Goal: Task Accomplishment & Management: Manage account settings

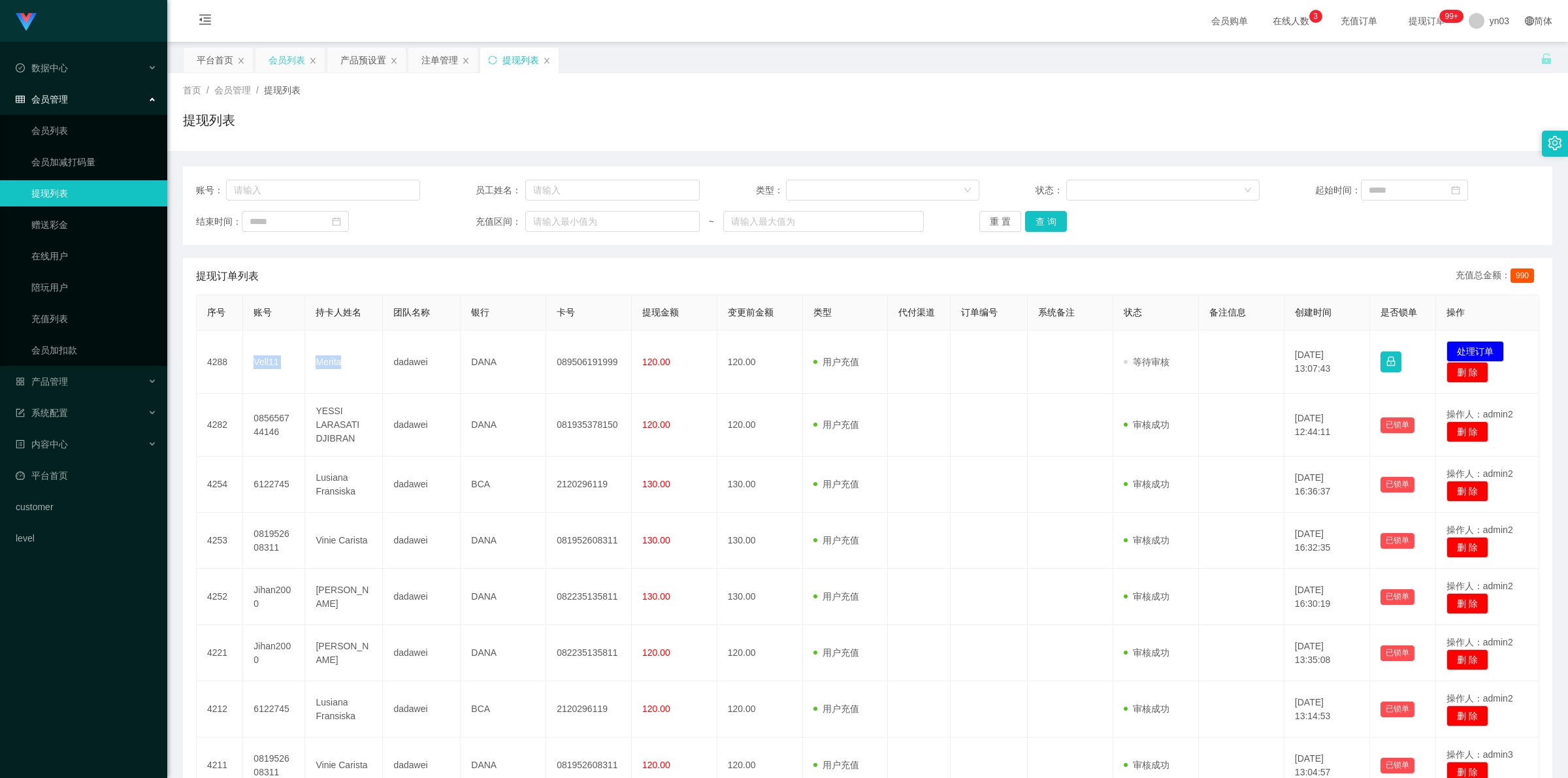
click at [291, 70] on div "会员列表" at bounding box center [287, 60] width 37 height 25
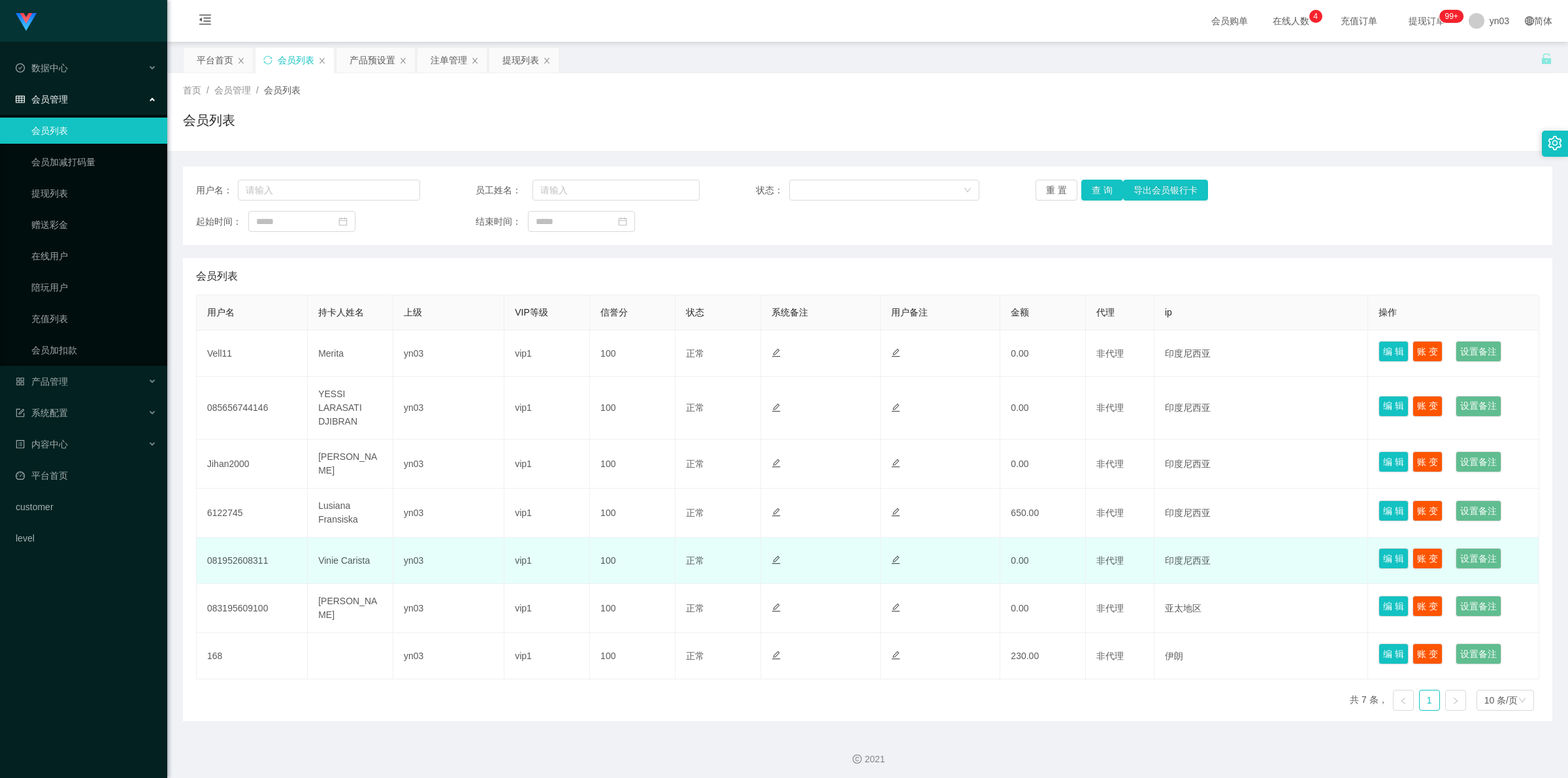
click at [226, 288] on td "081952608311" at bounding box center [252, 561] width 111 height 47
copy td "081952608311"
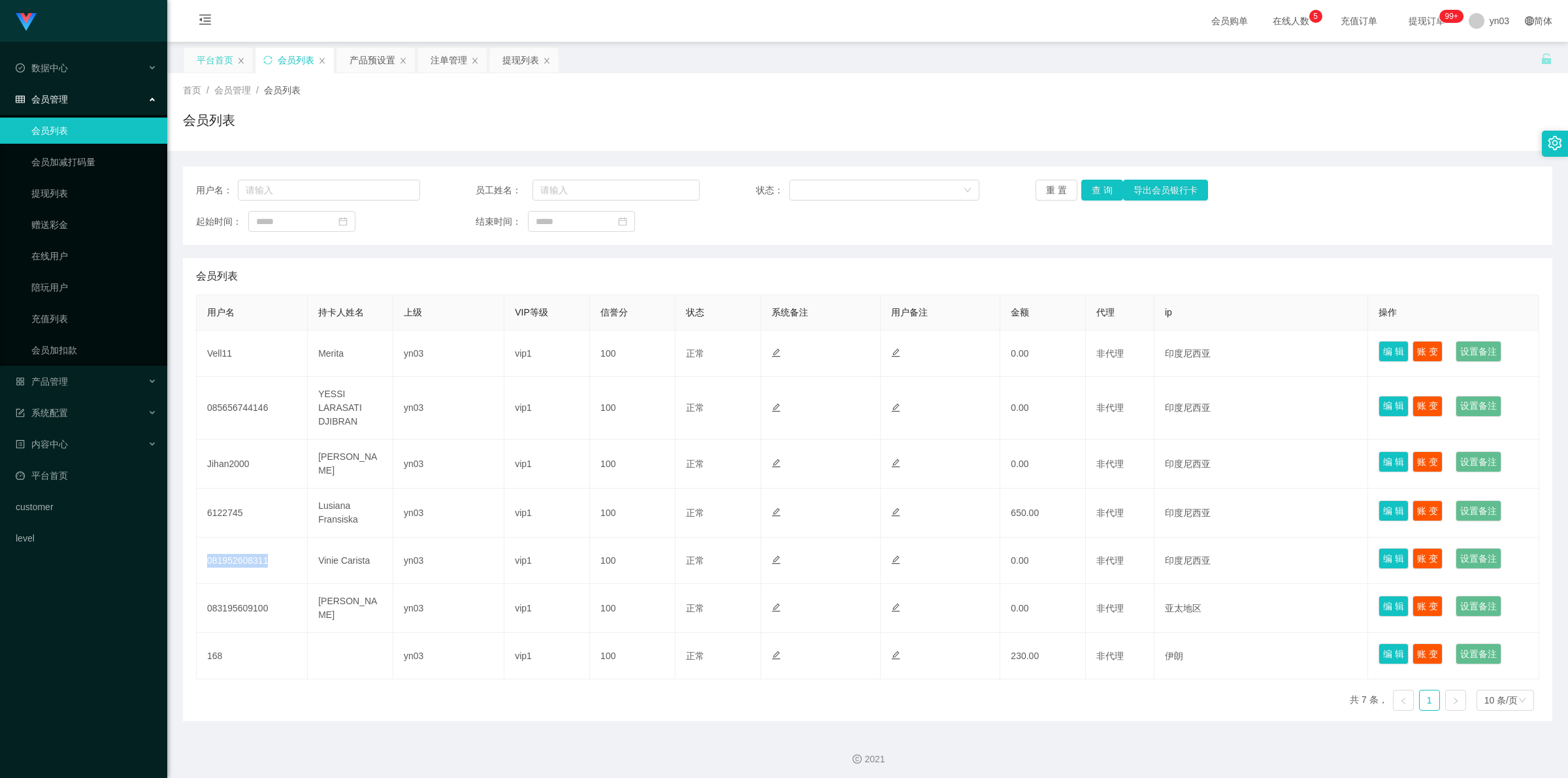
click at [221, 64] on div "平台首页" at bounding box center [214, 60] width 37 height 25
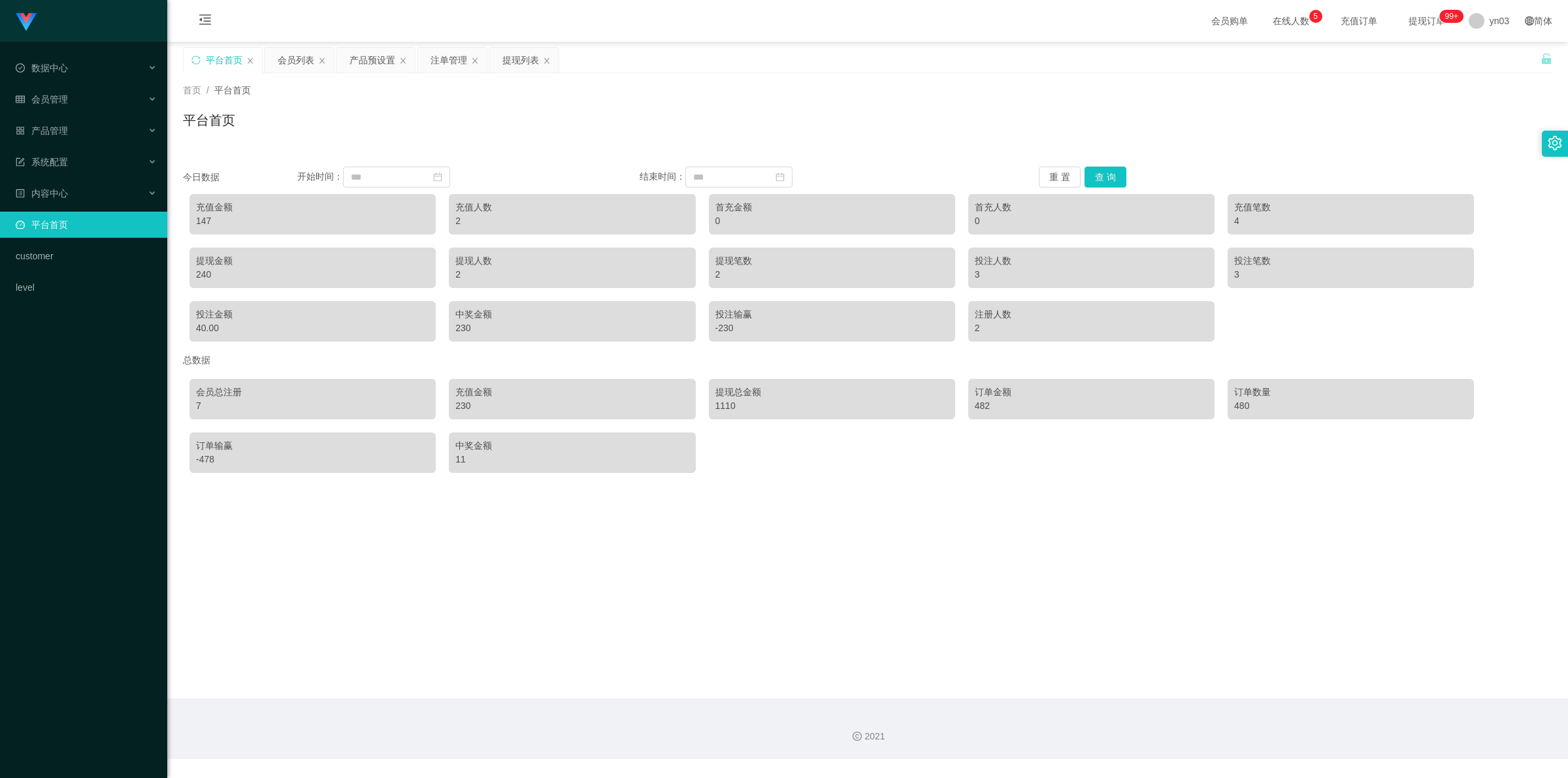
click at [206, 226] on div "147" at bounding box center [312, 221] width 233 height 14
click at [369, 58] on div "产品预设置" at bounding box center [372, 60] width 46 height 25
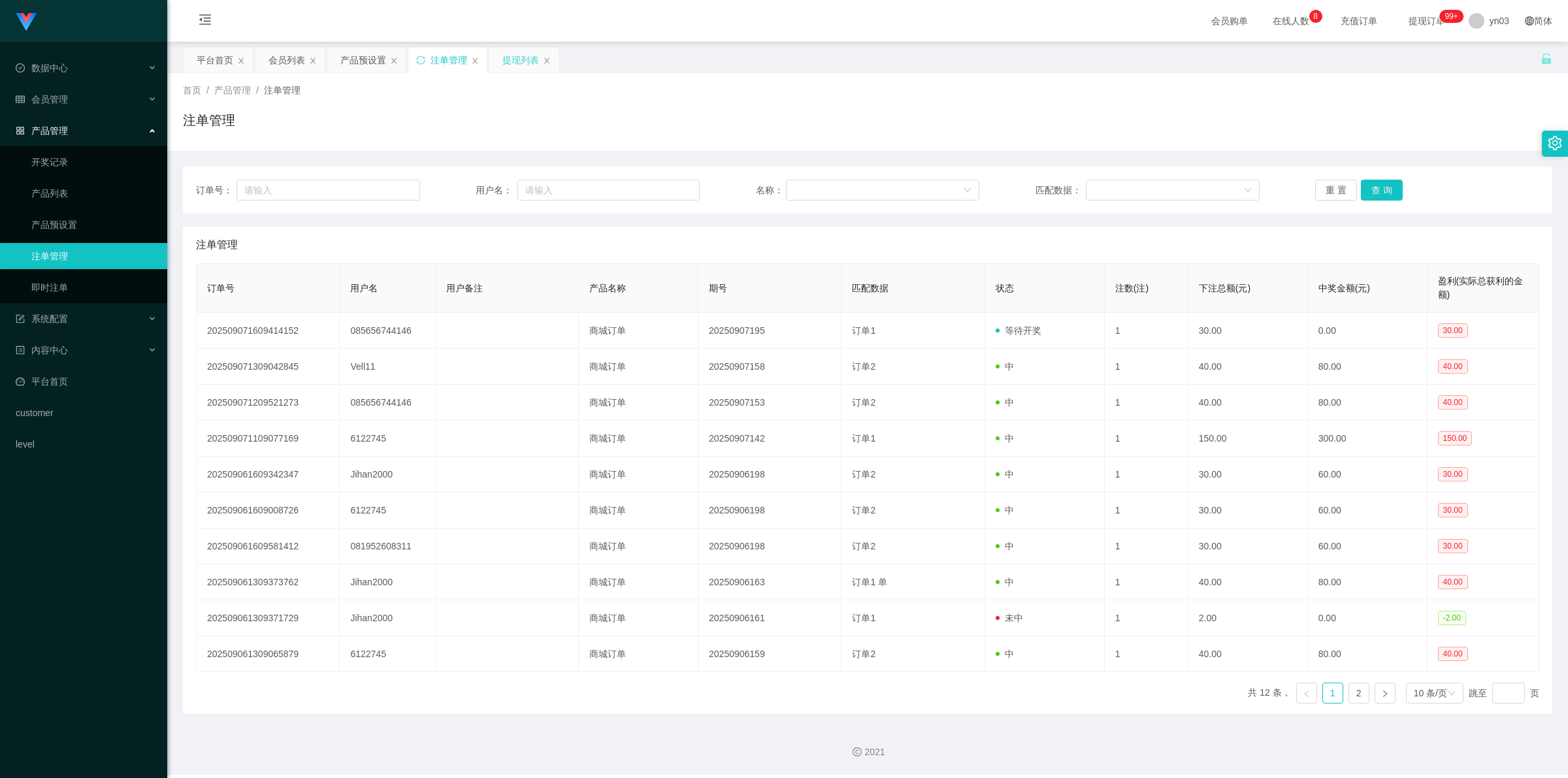
click at [513, 56] on div "提现列表" at bounding box center [521, 60] width 37 height 25
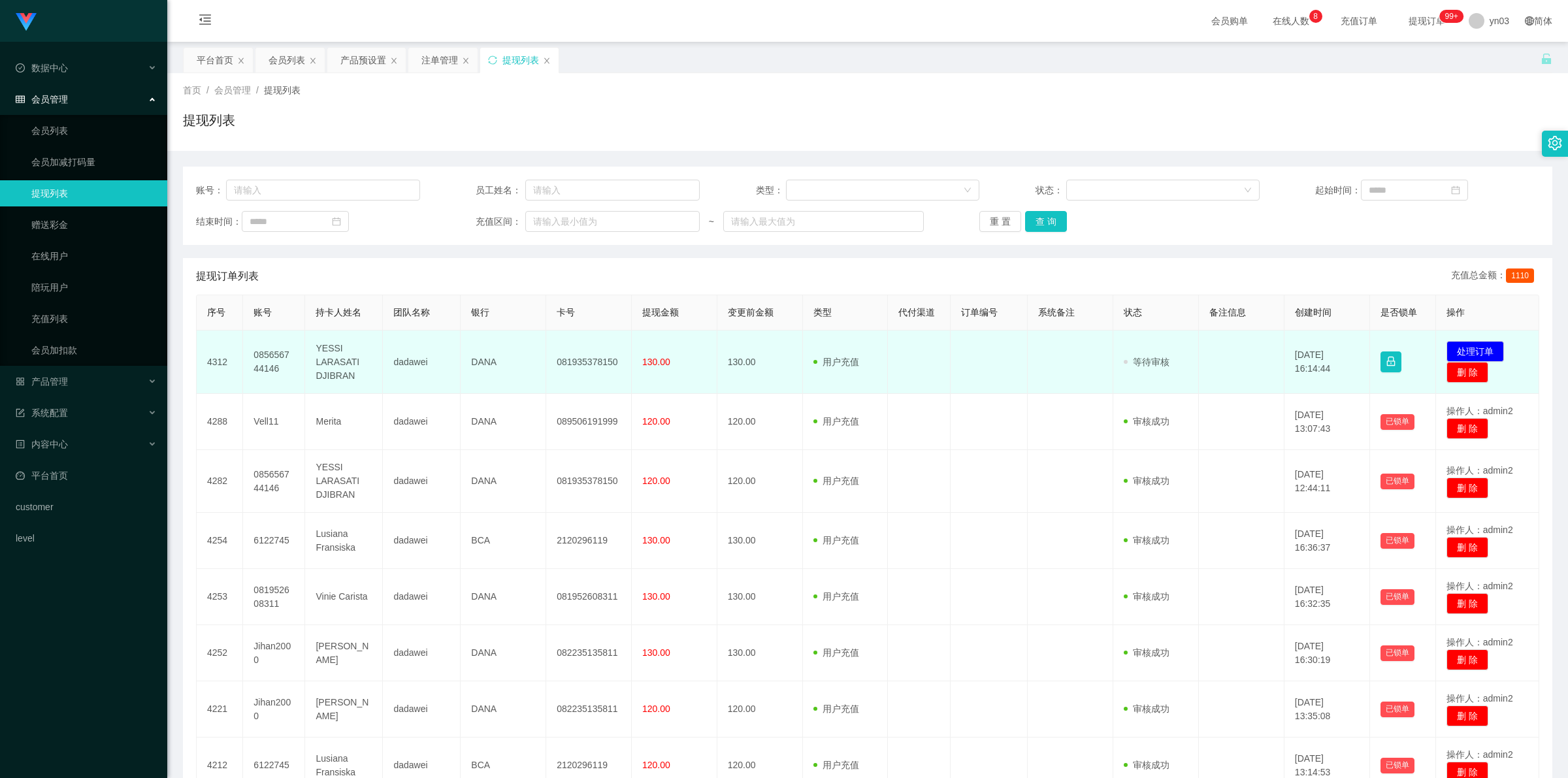
click at [256, 356] on td "085656744146" at bounding box center [274, 362] width 62 height 63
copy td "085656744146"
